Goal: Transaction & Acquisition: Purchase product/service

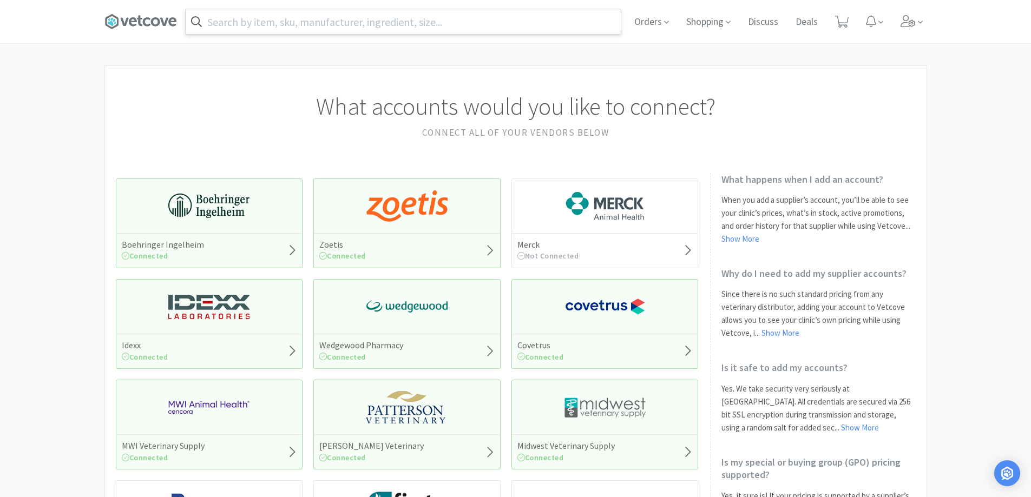
click at [331, 22] on input "text" at bounding box center [403, 21] width 435 height 25
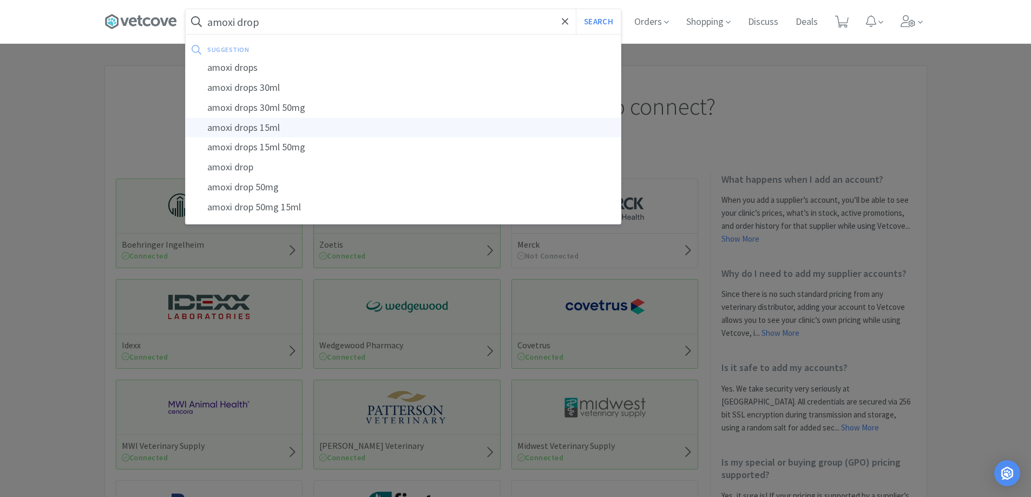
click at [278, 124] on div "amoxi drops 15ml" at bounding box center [403, 128] width 435 height 20
type input "amoxi drops 15ml"
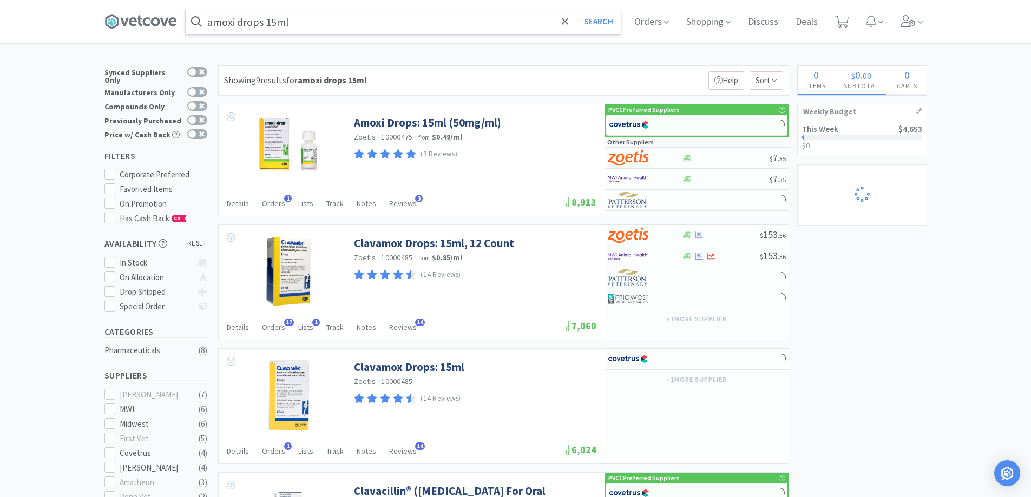
select select "5"
select select "3"
select select "1"
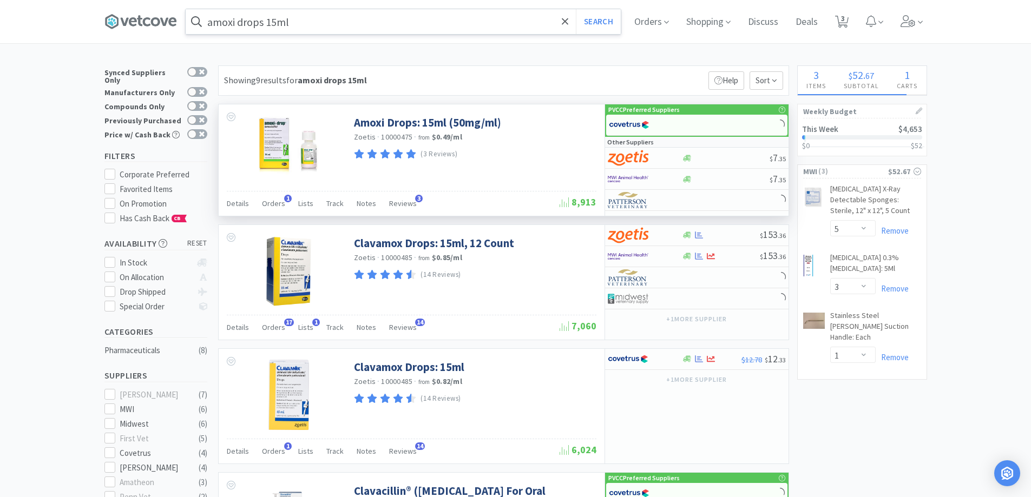
select select "1"
select select "6"
select select "2"
select select "6"
select select "3"
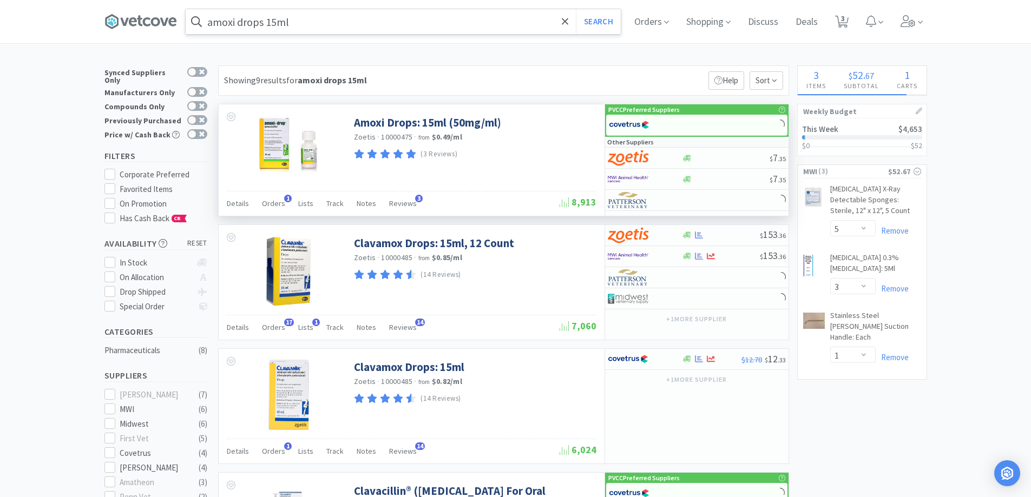
select select "1"
select select "2"
select select "1"
select select "3"
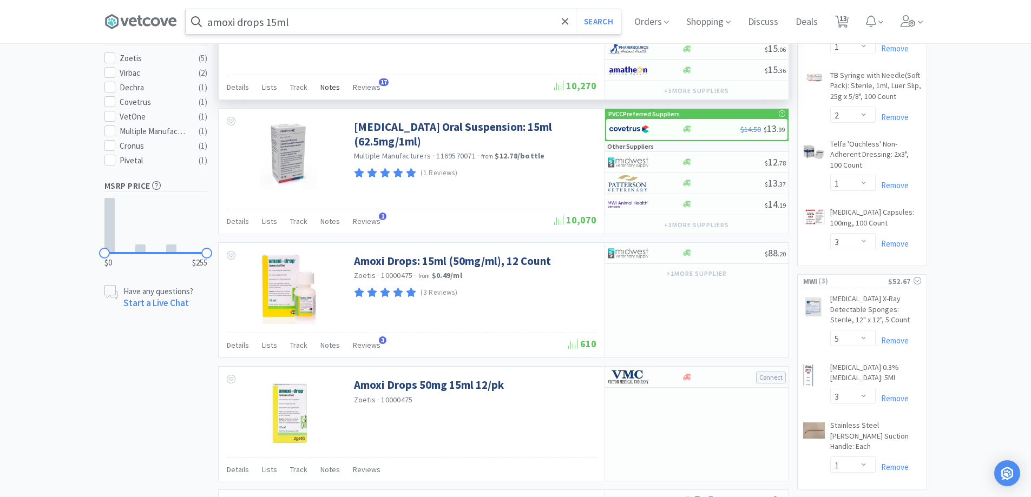
scroll to position [217, 0]
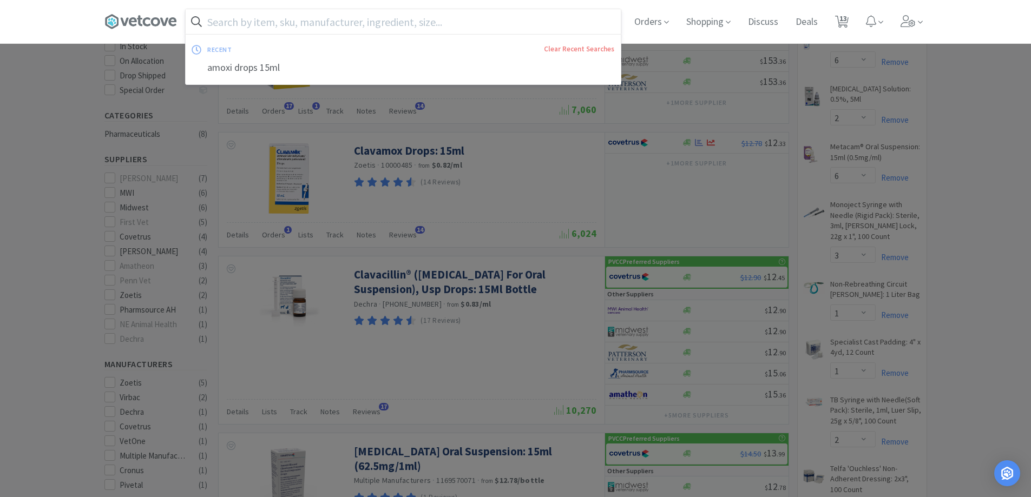
click at [1023, 350] on div at bounding box center [515, 248] width 1031 height 497
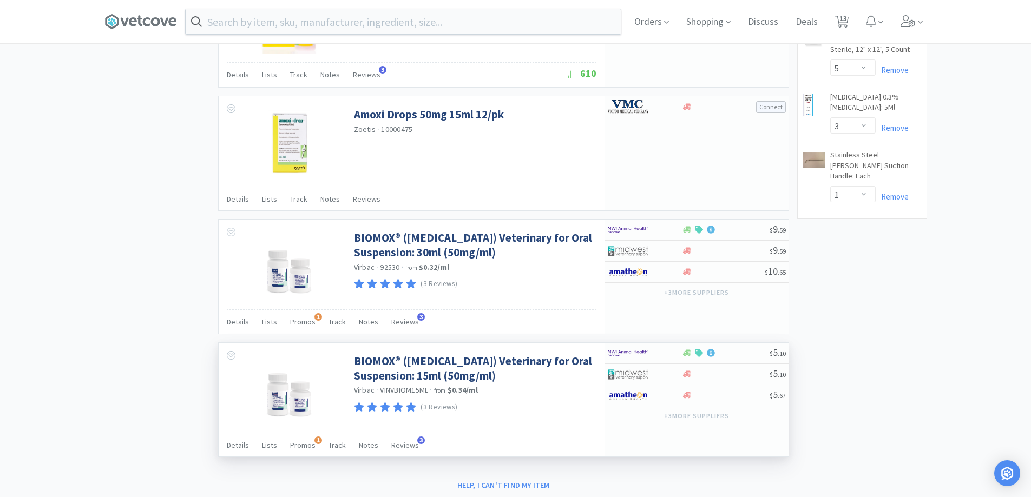
scroll to position [842, 0]
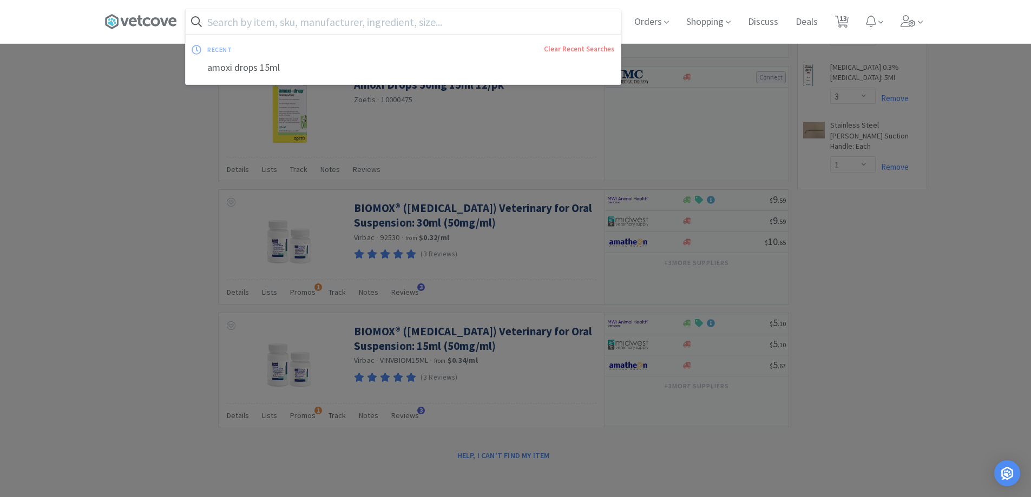
click at [255, 14] on input "text" at bounding box center [403, 21] width 435 height 25
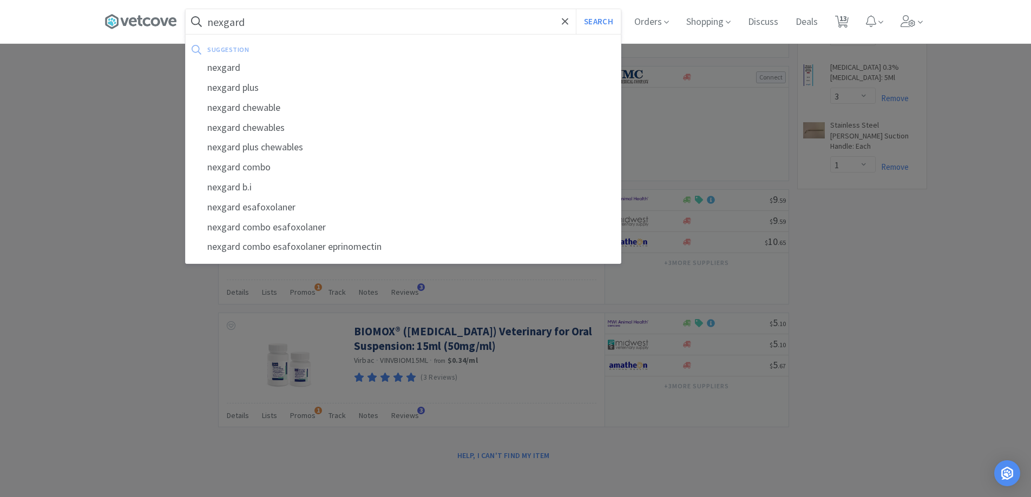
type input "nexgard"
click at [576, 9] on button "Search" at bounding box center [598, 21] width 45 height 25
